Goal: Task Accomplishment & Management: Use online tool/utility

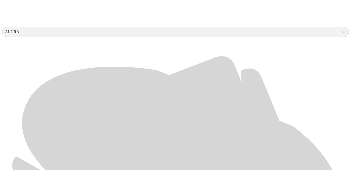
scroll to position [185, 0]
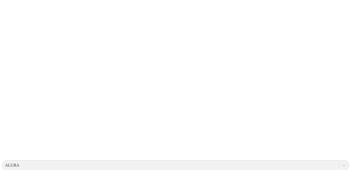
scroll to position [0, 0]
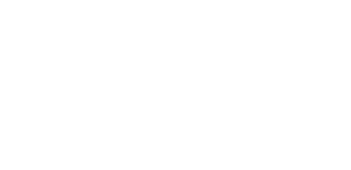
scroll to position [20, 0]
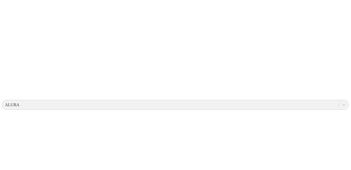
scroll to position [115, 0]
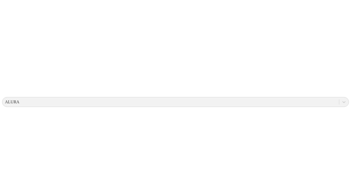
type input "ASIMETRIX [PERSON_NAME] [PERSON_NAME] [DATE].xlsx"
type input "ASIMETRIX [PERSON_NAME] La [PERSON_NAME] [DATE].xlsx"
type input "ASIMETRIX [PERSON_NAME] [GEOGRAPHIC_DATA] [DATE].xlsx"
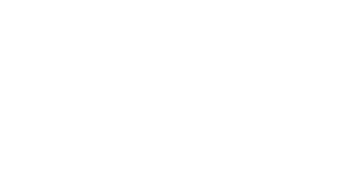
scroll to position [0, 0]
